Goal: Navigation & Orientation: Go to known website

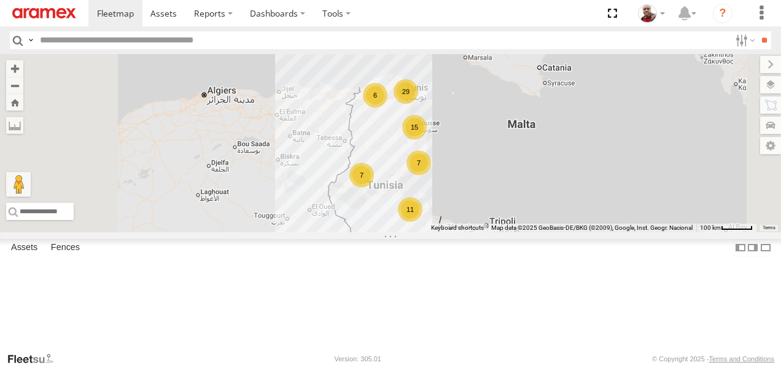
scroll to position [658, 0]
